Goal: Transaction & Acquisition: Subscribe to service/newsletter

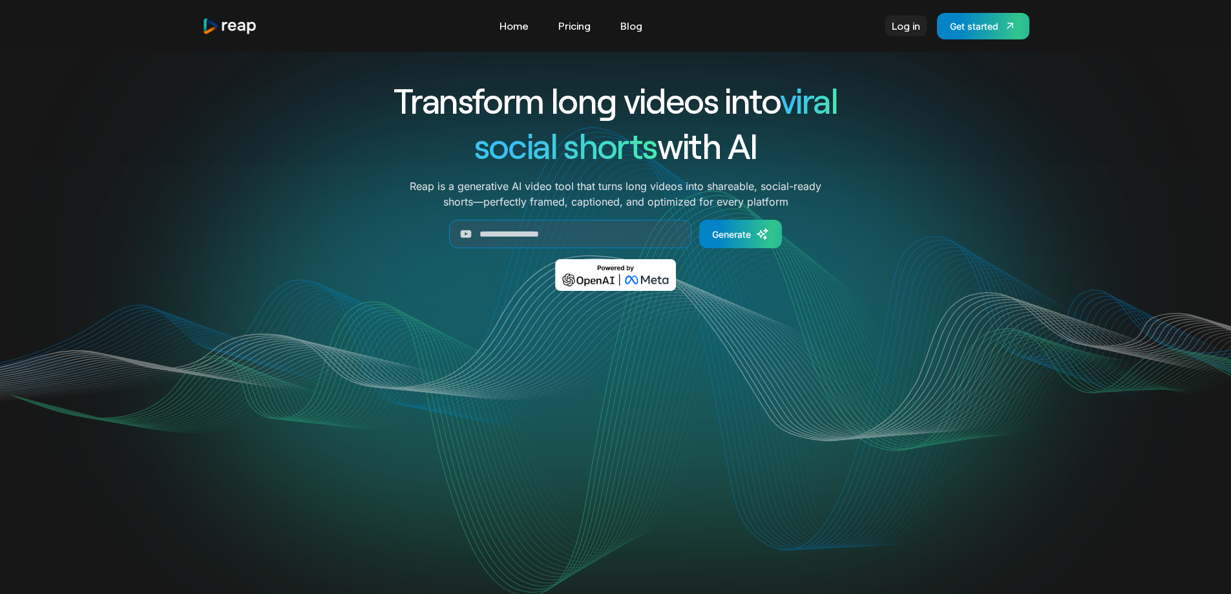
click at [906, 23] on link "Log in" at bounding box center [905, 26] width 41 height 21
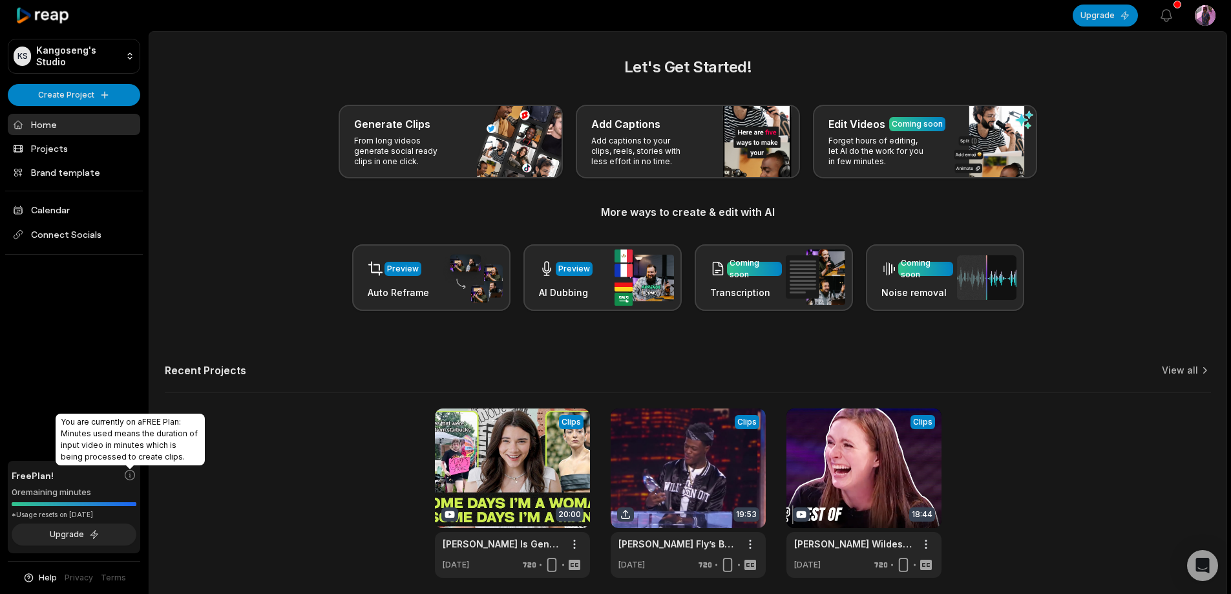
click at [127, 473] on icon at bounding box center [129, 474] width 13 height 13
click at [127, 477] on icon at bounding box center [129, 474] width 13 height 13
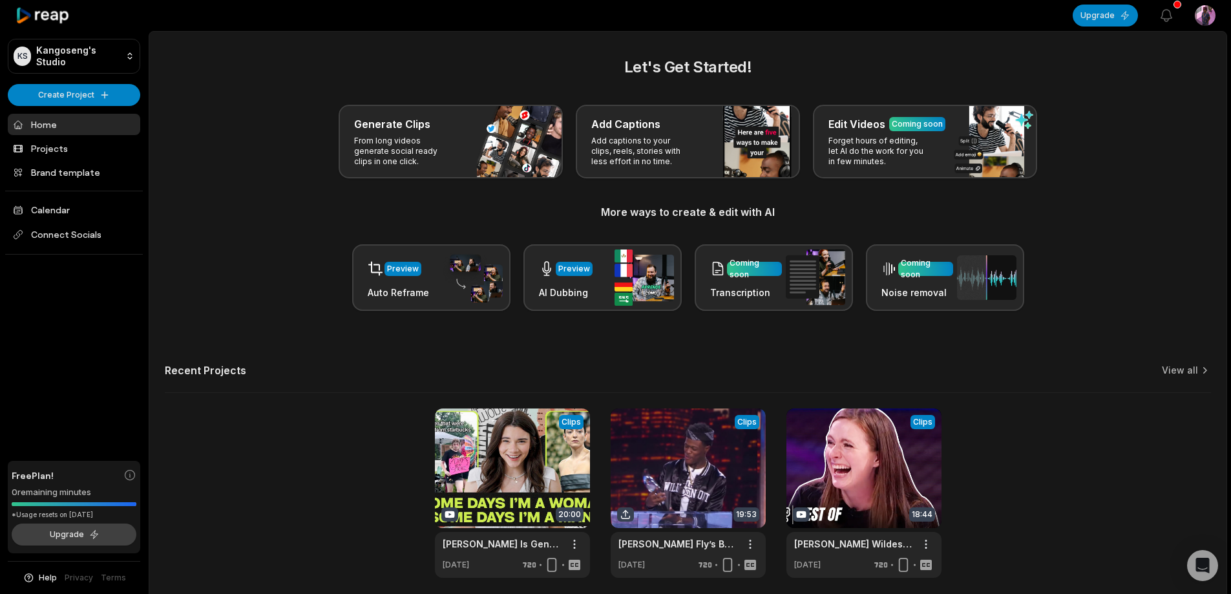
click at [107, 537] on button "Upgrade" at bounding box center [74, 534] width 125 height 22
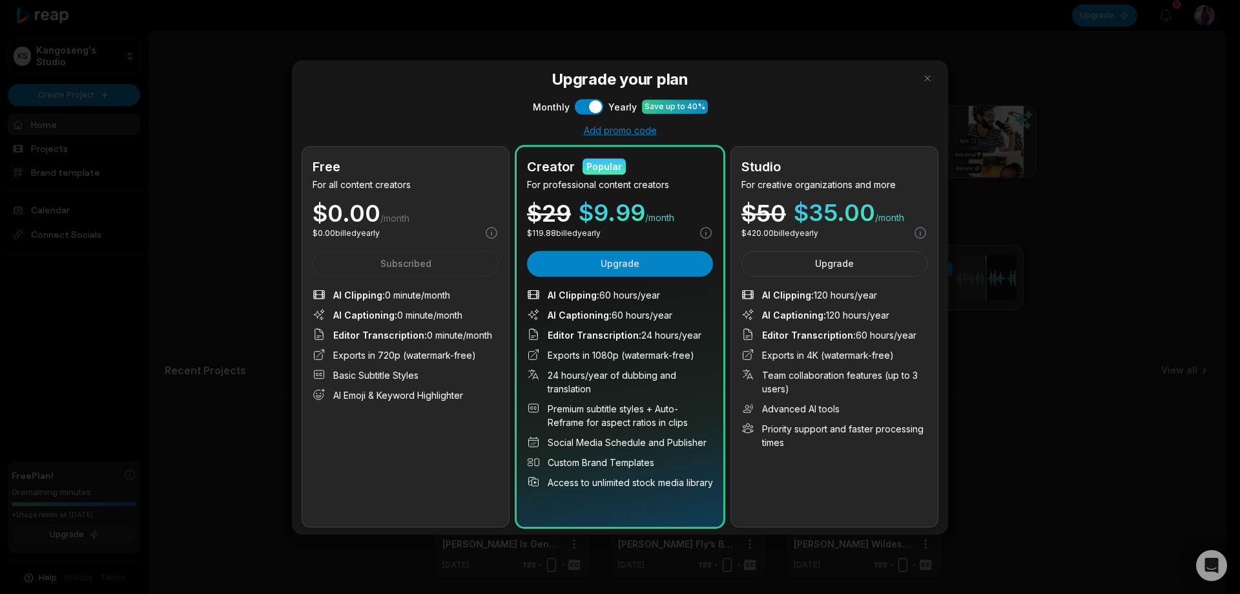
click at [862, 208] on span "$ 35.00" at bounding box center [834, 212] width 81 height 23
drag, startPoint x: 809, startPoint y: 293, endPoint x: 897, endPoint y: 293, distance: 88.5
click at [897, 293] on li "AI Clipping : 120 hours/year" at bounding box center [835, 294] width 186 height 14
click at [879, 327] on span "Editor Transcription : 60 hours/year" at bounding box center [839, 334] width 154 height 14
click at [826, 207] on span "$ 35.00" at bounding box center [834, 212] width 81 height 23
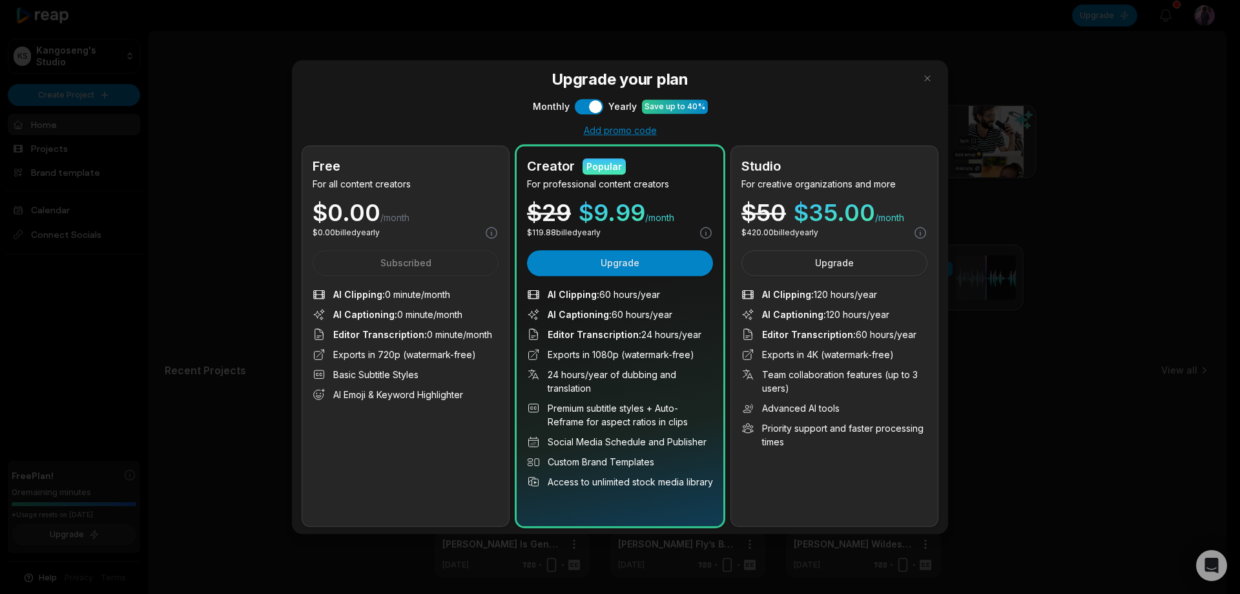
drag, startPoint x: 599, startPoint y: 295, endPoint x: 694, endPoint y: 294, distance: 95.6
click at [694, 294] on li "AI Clipping : 60 hours/year" at bounding box center [620, 294] width 186 height 14
drag, startPoint x: 809, startPoint y: 297, endPoint x: 897, endPoint y: 295, distance: 87.2
click at [897, 295] on li "AI Clipping : 120 hours/year" at bounding box center [835, 294] width 186 height 14
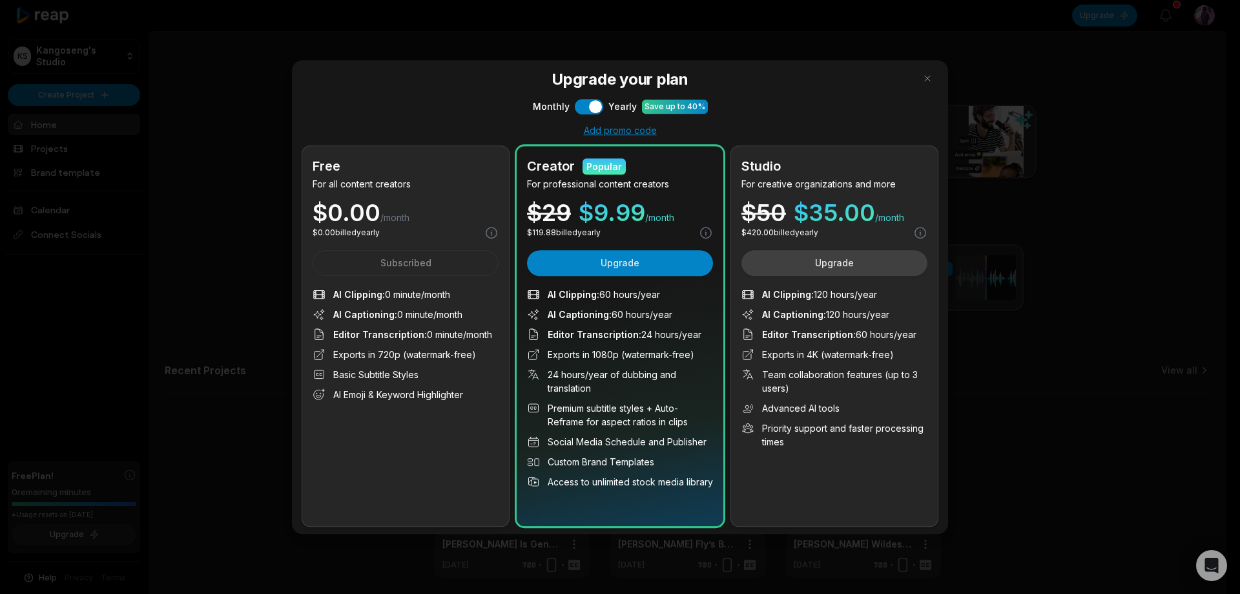
click at [897, 264] on button "Upgrade" at bounding box center [835, 263] width 186 height 26
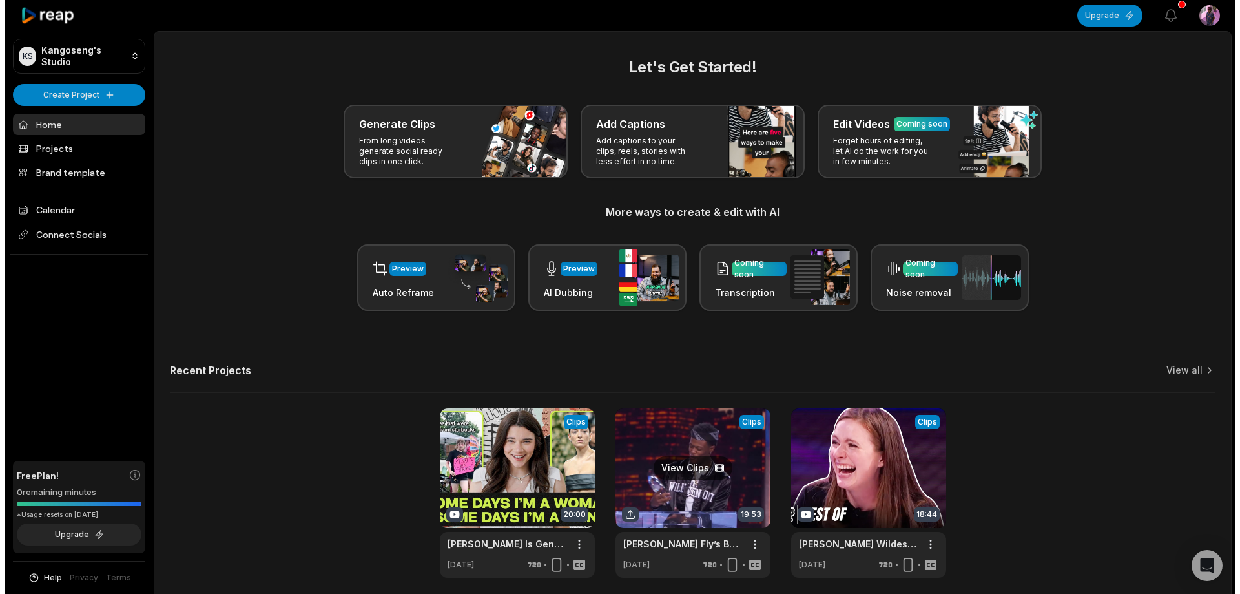
scroll to position [51, 0]
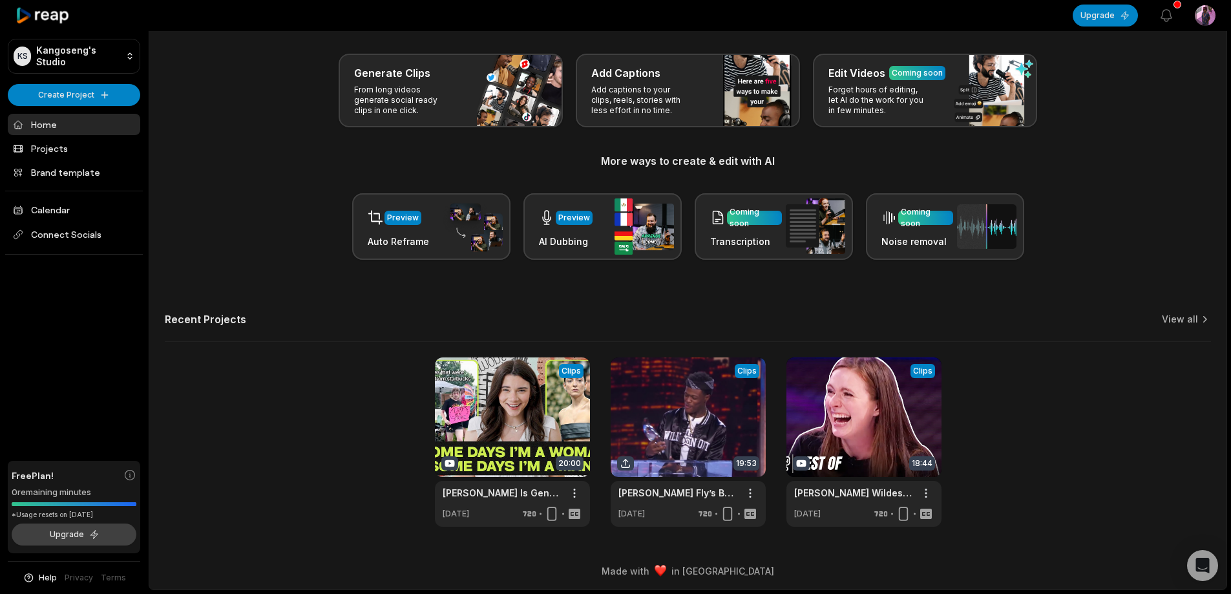
click at [95, 532] on button "Upgrade" at bounding box center [74, 534] width 125 height 22
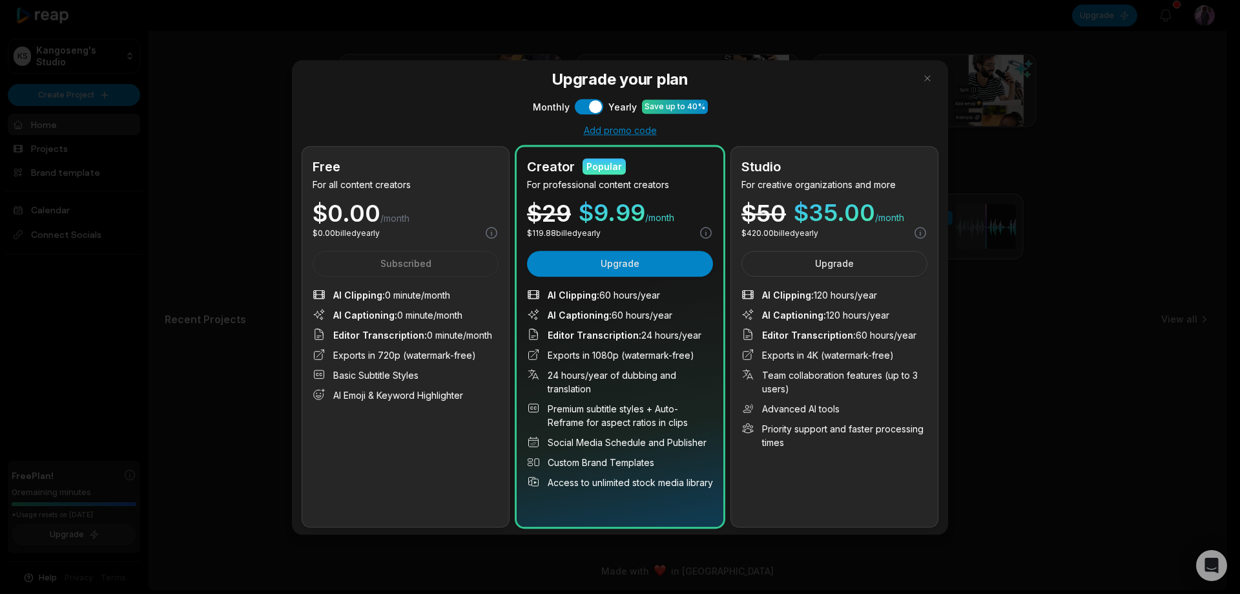
click at [415, 192] on div "Free For all content creators $ 0.00 /month $ 0.00 billed yearly Subscribed AI …" at bounding box center [405, 336] width 207 height 380
